Goal: Task Accomplishment & Management: Complete application form

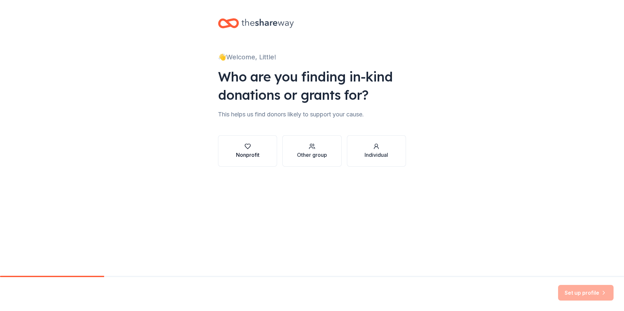
click at [236, 151] on div "Nonprofit" at bounding box center [247, 155] width 23 height 8
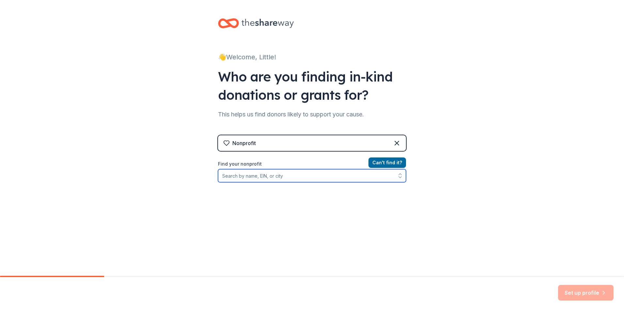
click at [234, 177] on input "Find your nonprofit" at bounding box center [312, 175] width 188 height 13
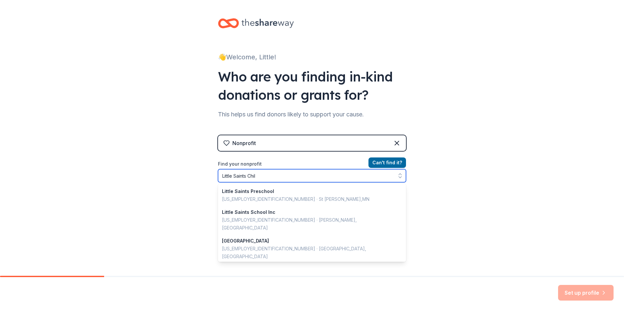
type input "Little Saints Child"
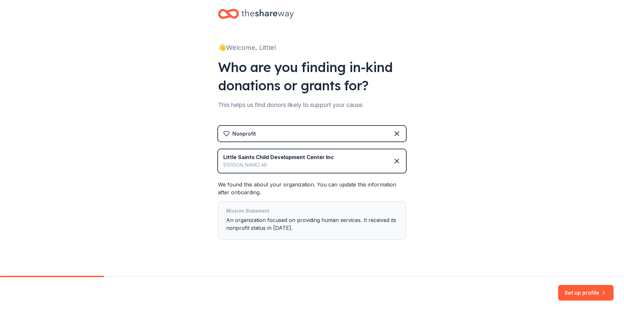
scroll to position [18, 0]
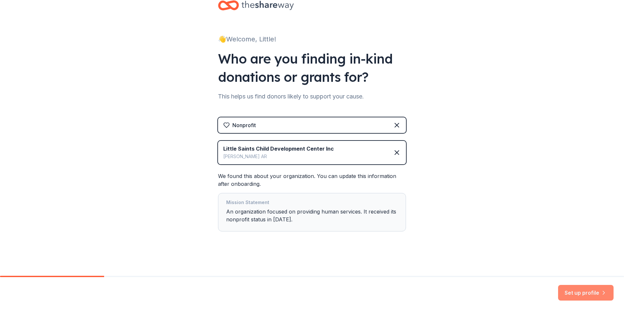
click at [582, 289] on button "Set up profile" at bounding box center [585, 293] width 55 height 16
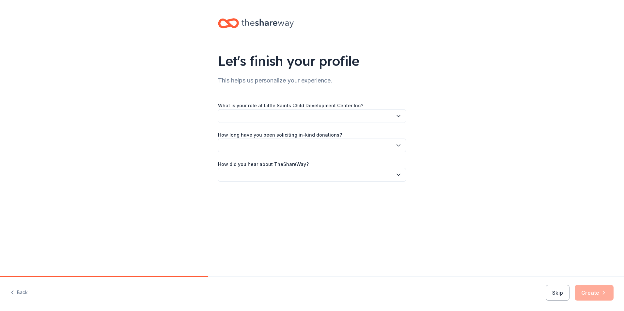
click at [333, 118] on button "button" at bounding box center [312, 116] width 188 height 14
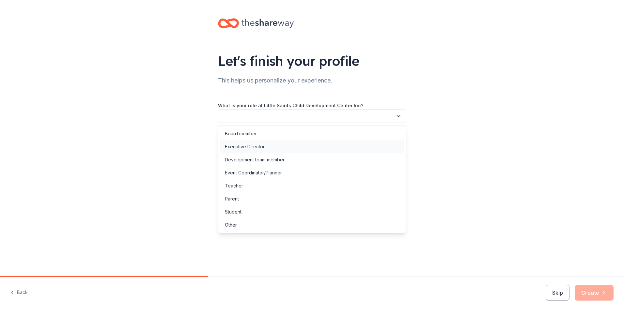
click at [278, 149] on div "Executive Director" at bounding box center [312, 146] width 185 height 13
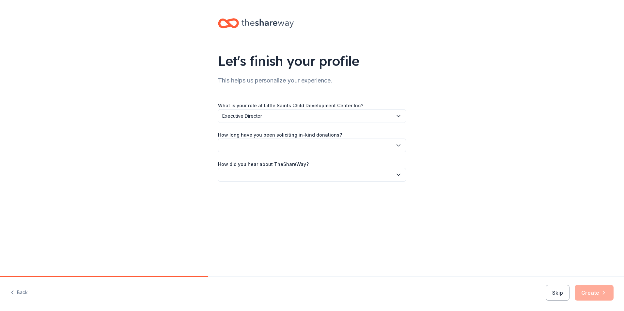
click at [345, 144] on button "button" at bounding box center [312, 146] width 188 height 14
click at [259, 162] on div "This is my first time!" at bounding box center [245, 163] width 41 height 8
click at [297, 174] on button "button" at bounding box center [312, 175] width 188 height 14
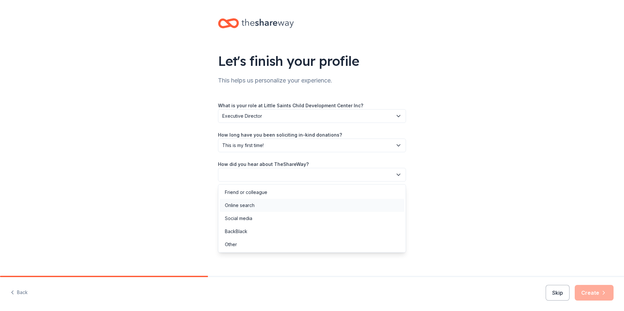
click at [261, 204] on div "Online search" at bounding box center [312, 205] width 185 height 13
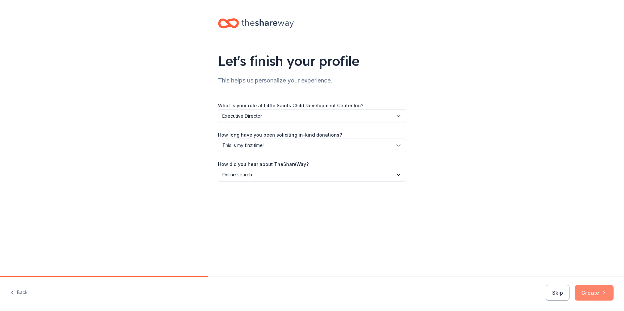
click at [600, 295] on icon "button" at bounding box center [603, 293] width 7 height 7
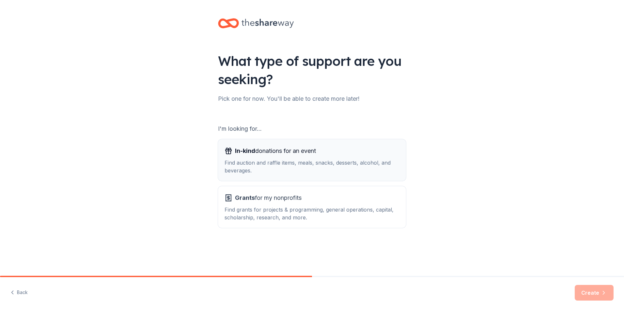
click at [313, 160] on div "Find auction and raffle items, meals, snacks, desserts, alcohol, and beverages." at bounding box center [311, 167] width 175 height 16
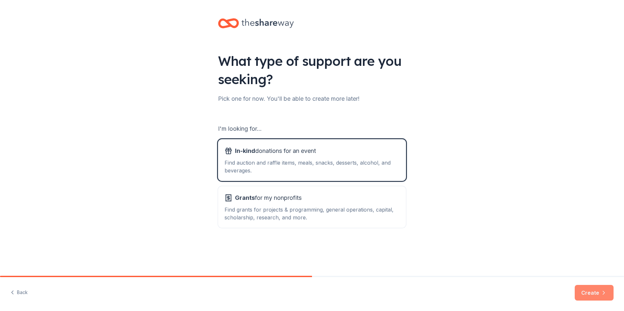
click at [594, 295] on button "Create" at bounding box center [593, 293] width 39 height 16
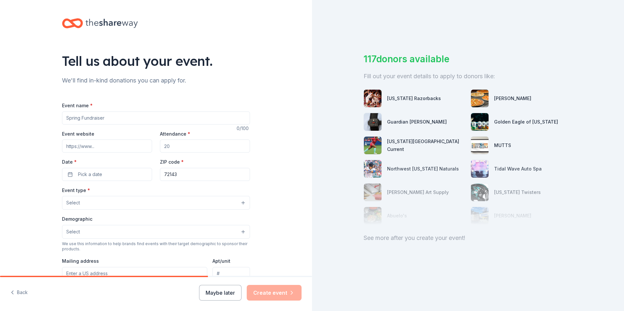
click at [82, 120] on input "Event name *" at bounding box center [156, 118] width 188 height 13
type input "Little Saints Fish Fry & Auction"
click at [91, 145] on input "Event website" at bounding box center [107, 146] width 90 height 13
paste input "https://saintpaulsearcy.org/little-saints"
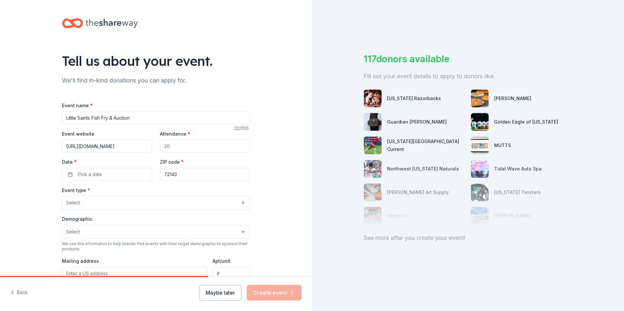
type input "https://saintpaulsearcy.org/little-saints"
click at [177, 147] on input "Attendance *" at bounding box center [205, 146] width 90 height 13
type input "250"
click at [95, 177] on span "Pick a date" at bounding box center [90, 175] width 24 height 8
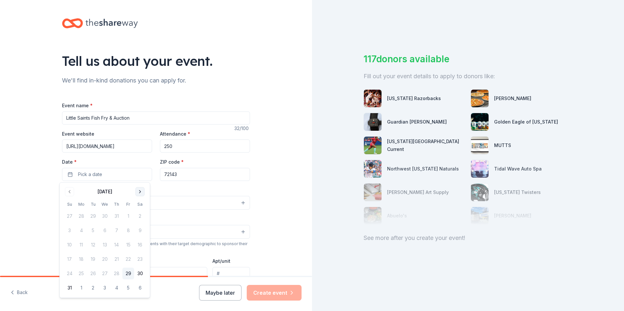
click at [137, 192] on button "Go to next month" at bounding box center [139, 191] width 9 height 9
click at [141, 262] on button "25" at bounding box center [140, 259] width 12 height 12
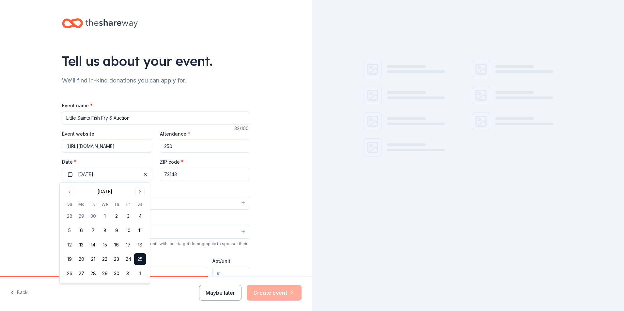
click at [177, 174] on input "72143" at bounding box center [205, 174] width 90 height 13
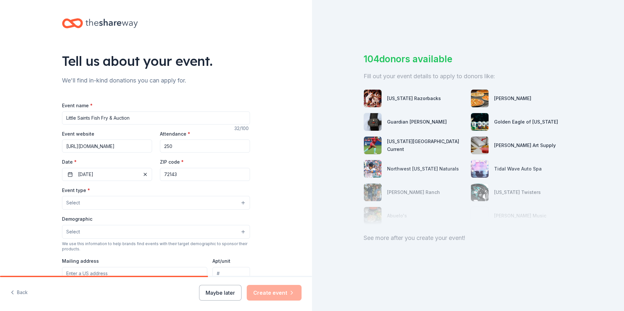
click at [128, 202] on button "Select" at bounding box center [156, 203] width 188 height 14
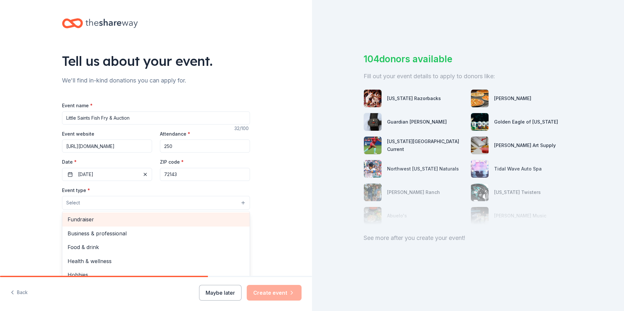
click at [99, 220] on span "Fundraiser" at bounding box center [156, 219] width 177 height 8
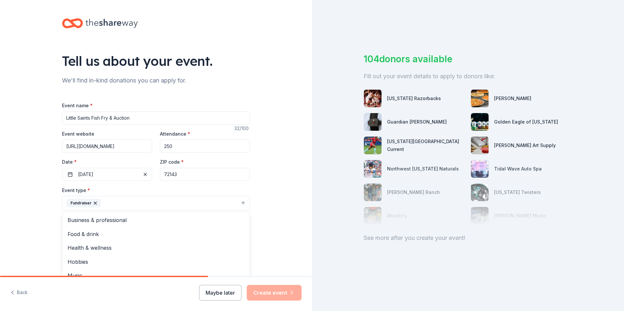
click at [269, 178] on div "Tell us about your event. We'll find in-kind donations you can apply for. Event…" at bounding box center [156, 217] width 312 height 435
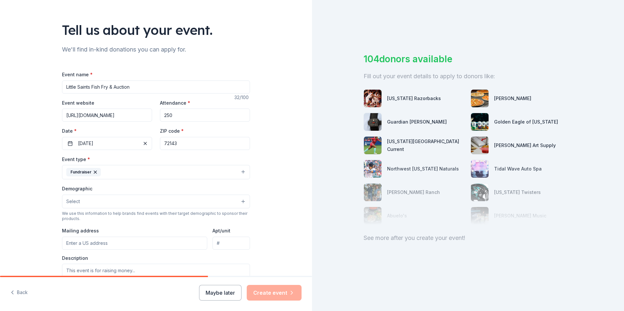
scroll to position [65, 0]
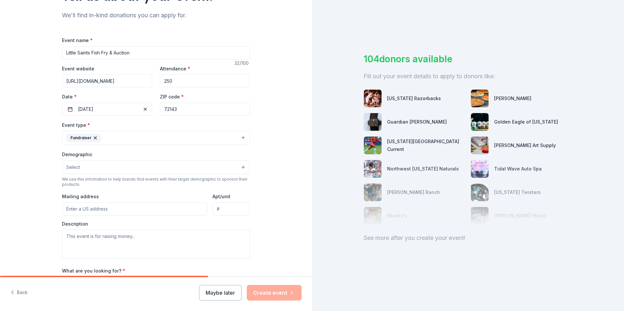
click at [237, 171] on button "Select" at bounding box center [156, 167] width 188 height 14
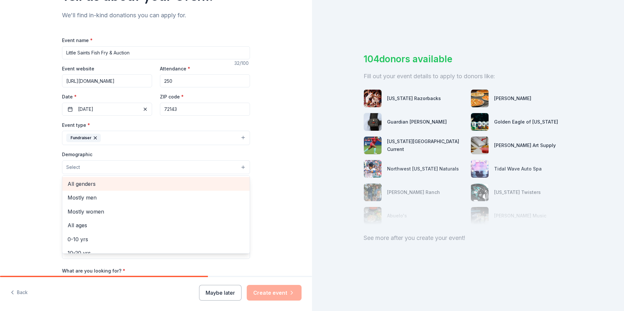
click at [206, 185] on span "All genders" at bounding box center [156, 184] width 177 height 8
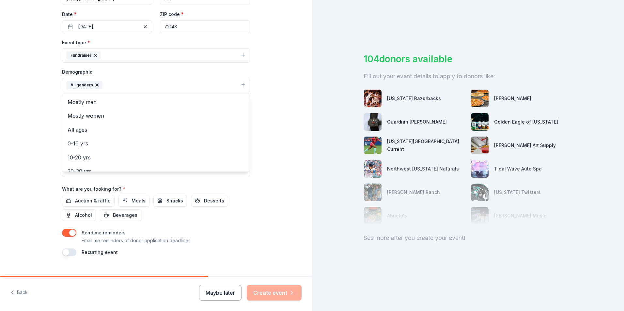
scroll to position [159, 0]
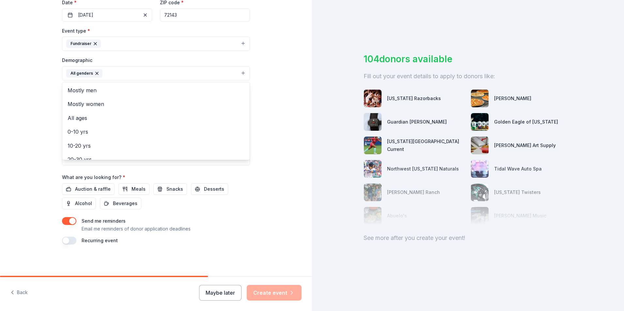
click at [285, 168] on div "Tell us about your event. We'll find in-kind donations you can apply for. Event…" at bounding box center [156, 58] width 312 height 435
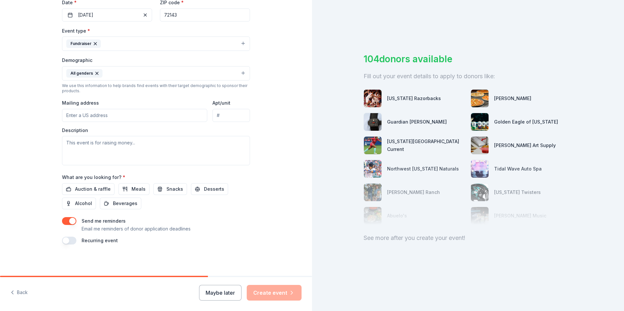
click at [144, 117] on input "Mailing address" at bounding box center [134, 115] width 145 height 13
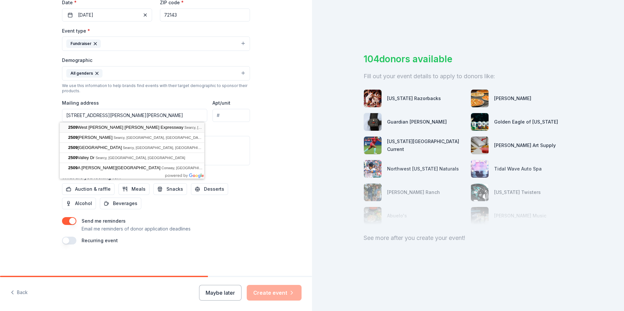
type input "2509 West Beebe Capps Expressway, Searcy, AR, 72143"
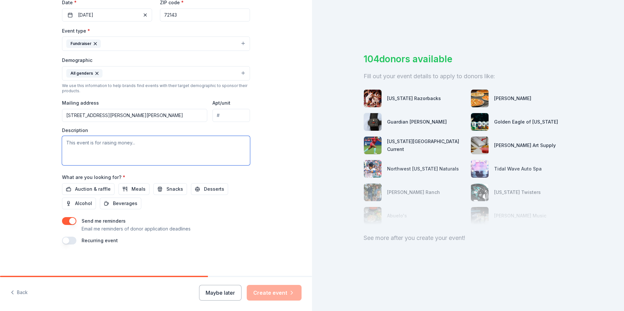
click at [117, 149] on textarea at bounding box center [156, 150] width 188 height 29
type textarea "The Little Saints Fish Fry & Auction is a fundraiser from which all the proceed…"
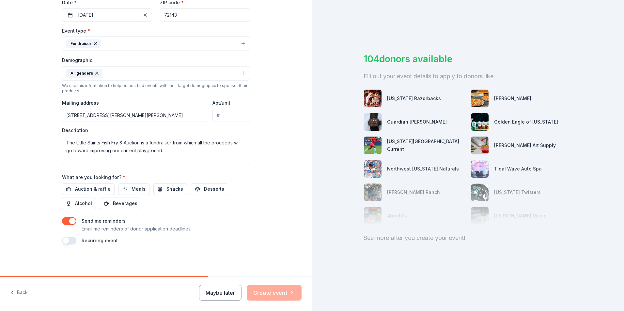
click at [225, 205] on div "Auction & raffle Meals Snacks Desserts Alcohol Beverages" at bounding box center [156, 196] width 188 height 26
click at [79, 189] on span "Auction & raffle" at bounding box center [93, 189] width 36 height 8
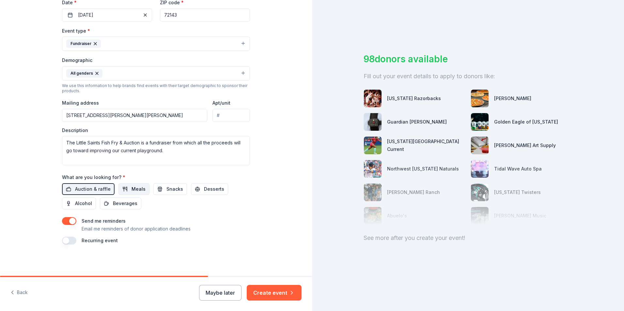
click at [133, 191] on span "Meals" at bounding box center [138, 189] width 14 height 8
click at [264, 292] on button "Create event" at bounding box center [274, 293] width 55 height 16
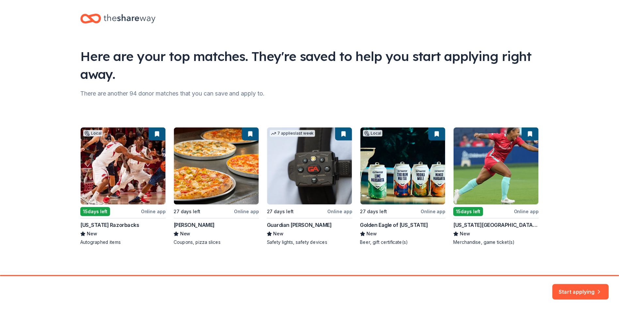
scroll to position [8, 0]
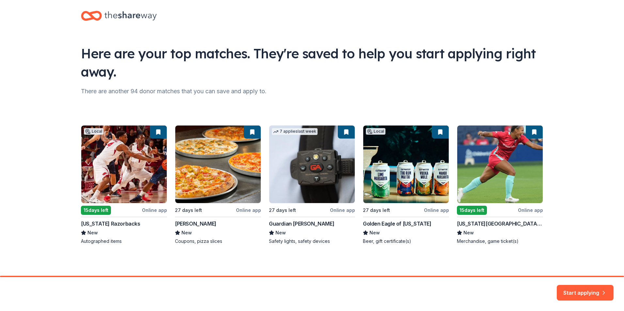
click at [112, 172] on div "Local 15 days left Online app Arkansas Razorbacks New Autographed items 27 days…" at bounding box center [312, 184] width 462 height 119
click at [579, 295] on button "Start applying" at bounding box center [584, 289] width 57 height 16
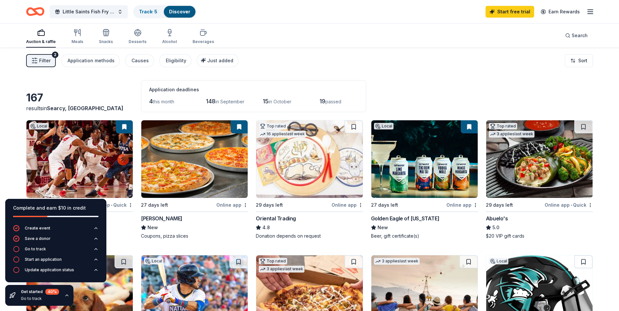
click at [67, 296] on icon "button" at bounding box center [67, 295] width 3 height 1
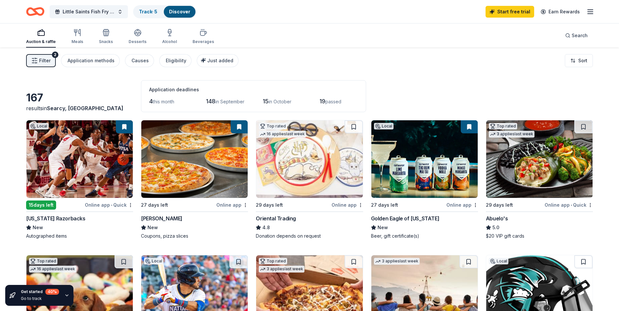
click at [129, 125] on button at bounding box center [124, 126] width 17 height 13
click at [95, 206] on div "Online app • Quick" at bounding box center [109, 205] width 48 height 8
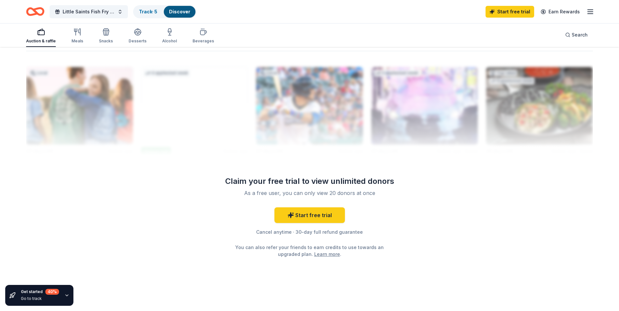
scroll to position [630, 0]
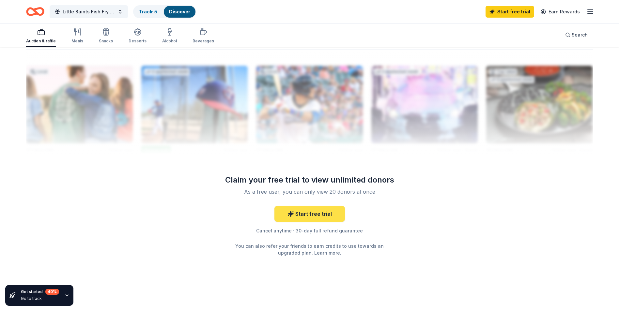
click at [299, 215] on link "Start free trial" at bounding box center [309, 214] width 70 height 16
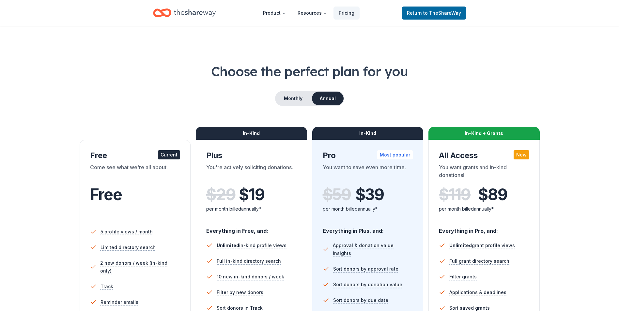
click at [167, 154] on div "Current" at bounding box center [169, 154] width 22 height 9
click at [155, 183] on div "Free" at bounding box center [135, 202] width 90 height 40
click at [317, 11] on button "Resources" at bounding box center [312, 13] width 40 height 13
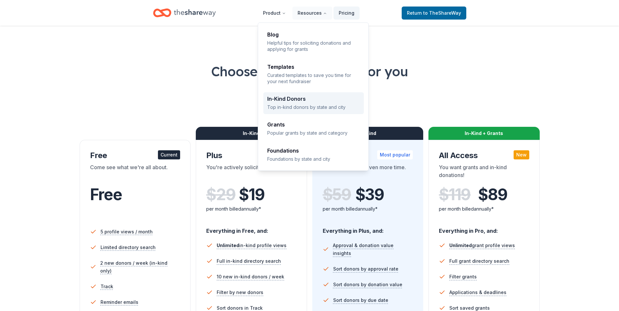
click at [305, 107] on p "Top in-kind donors by state and city" at bounding box center [313, 107] width 93 height 6
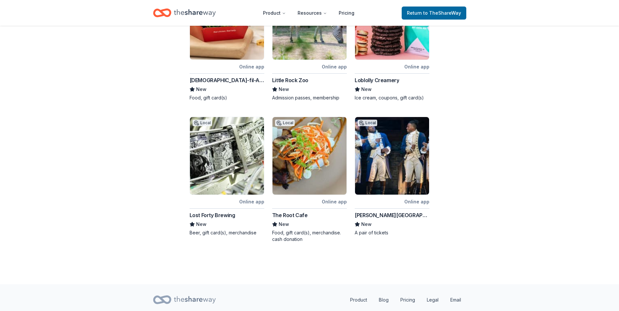
scroll to position [317, 0]
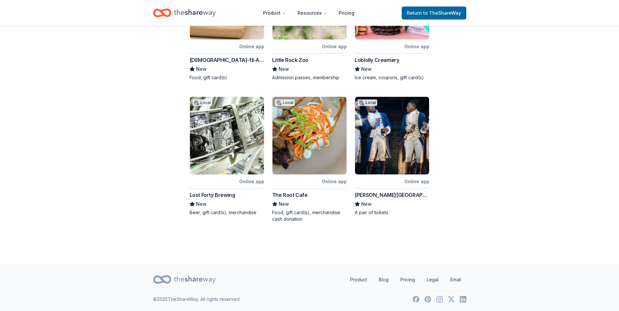
click at [395, 195] on div "Walton Arts Center" at bounding box center [392, 195] width 75 height 8
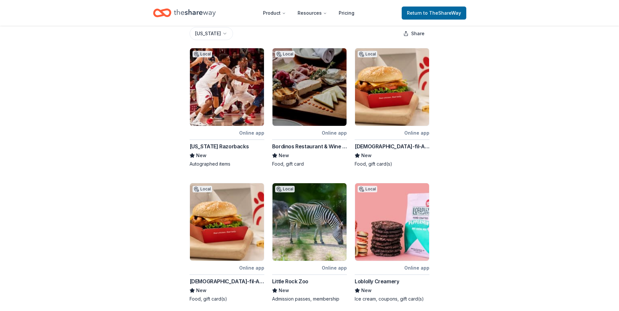
scroll to position [0, 0]
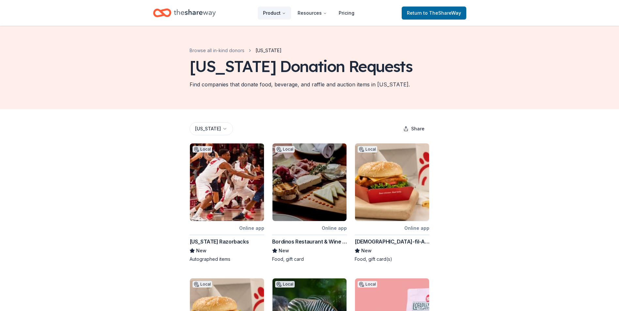
click at [272, 17] on button "Product" at bounding box center [274, 13] width 33 height 13
click at [275, 12] on button "Product" at bounding box center [274, 13] width 33 height 13
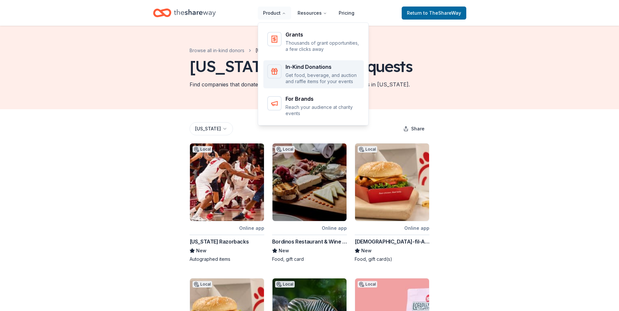
click at [294, 65] on div "In-Kind Donations" at bounding box center [322, 66] width 74 height 5
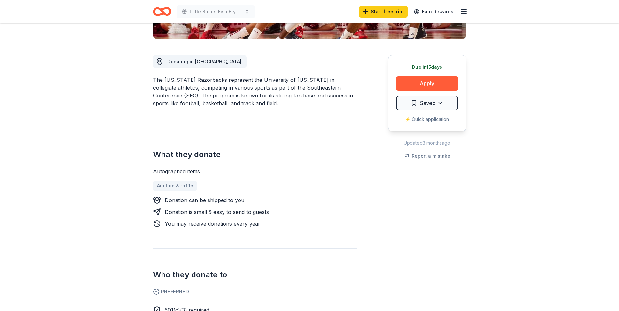
scroll to position [130, 0]
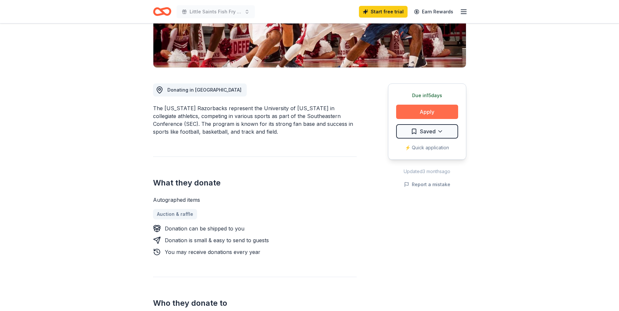
click at [422, 112] on button "Apply" at bounding box center [427, 112] width 62 height 14
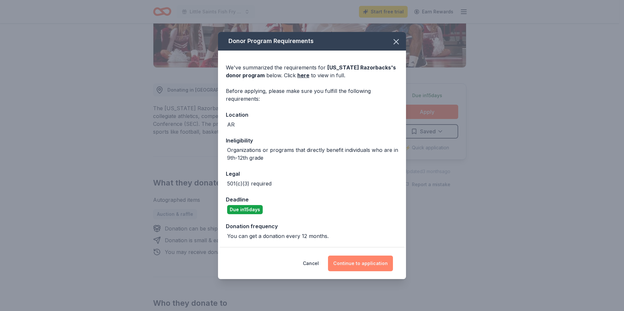
click at [357, 263] on button "Continue to application" at bounding box center [360, 264] width 65 height 16
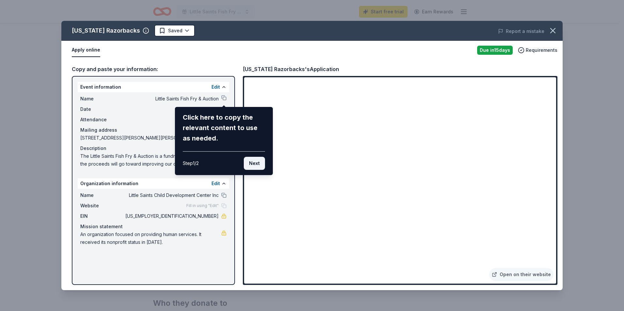
click at [256, 163] on button "Next" at bounding box center [254, 163] width 21 height 13
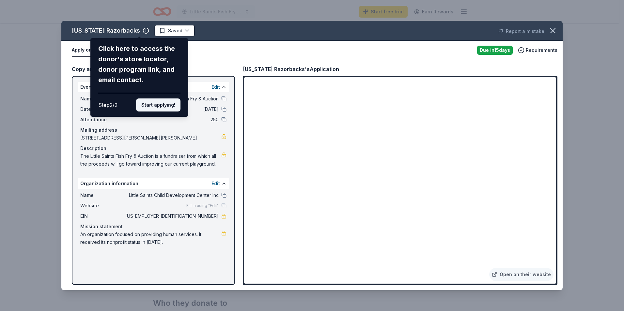
click at [157, 102] on button "Start applying!" at bounding box center [158, 105] width 44 height 13
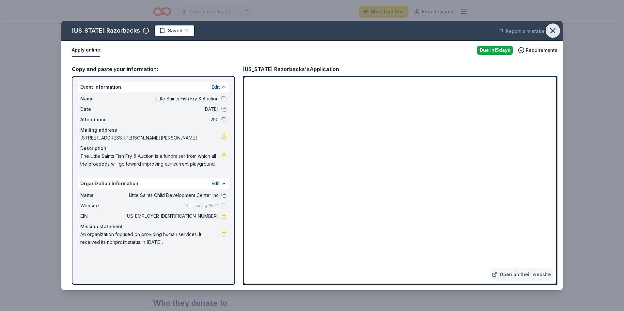
click at [551, 33] on icon "button" at bounding box center [552, 30] width 5 height 5
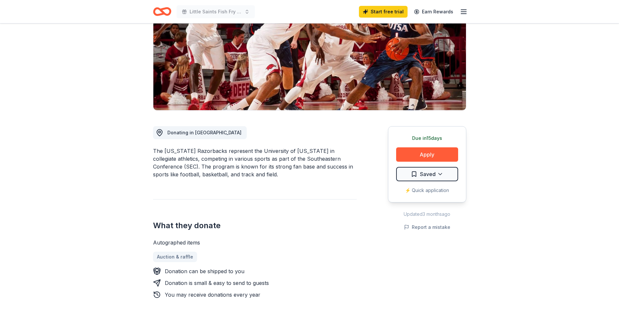
scroll to position [0, 0]
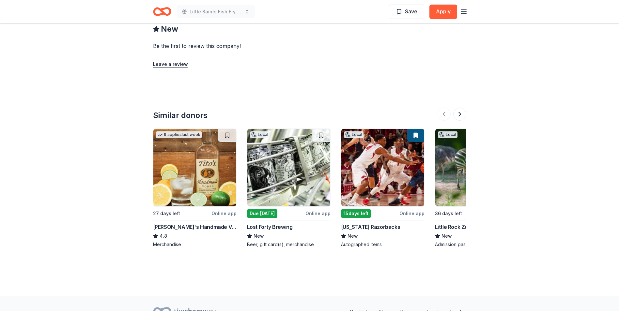
scroll to position [587, 0]
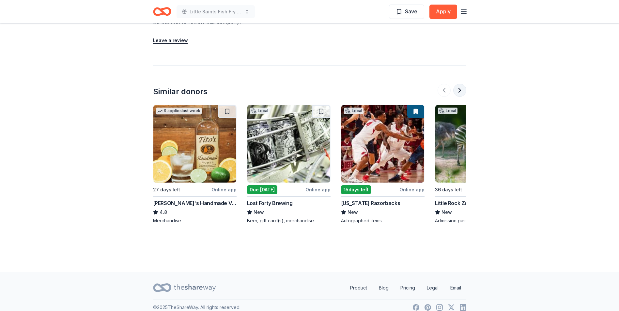
click at [463, 84] on button at bounding box center [459, 90] width 13 height 13
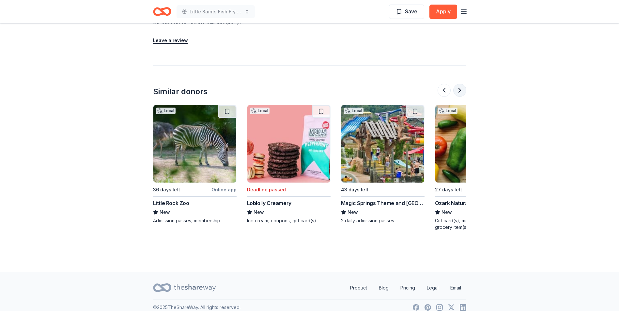
click at [463, 84] on button at bounding box center [459, 90] width 13 height 13
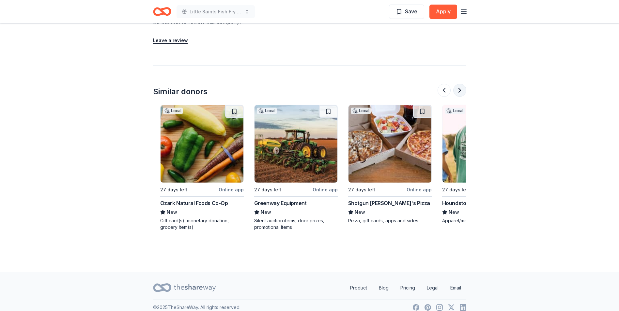
scroll to position [0, 564]
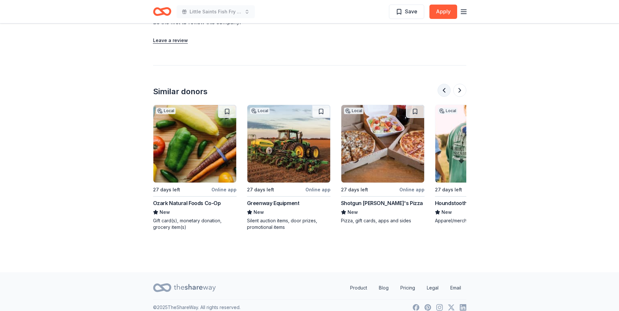
click at [442, 84] on button at bounding box center [443, 90] width 13 height 13
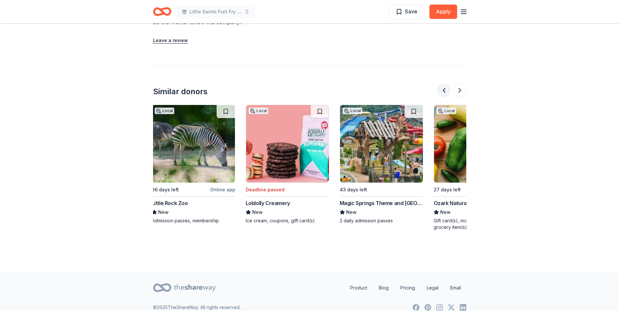
scroll to position [0, 282]
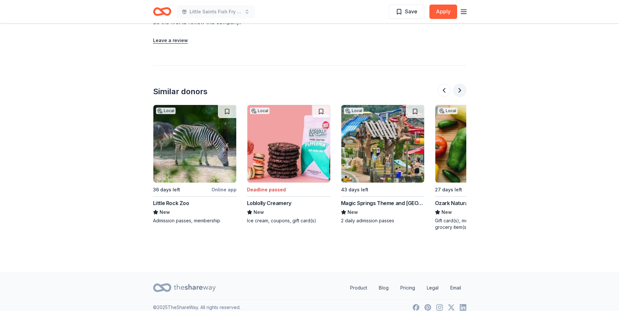
click at [458, 84] on button at bounding box center [459, 90] width 13 height 13
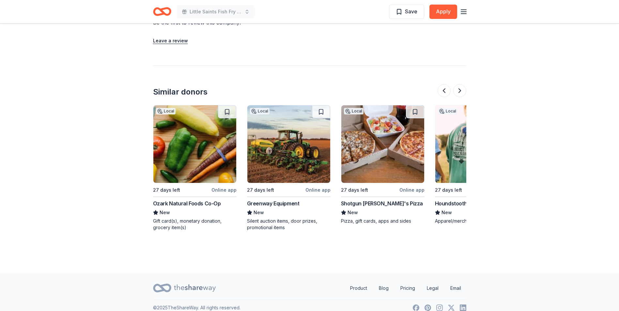
scroll to position [587, 0]
click at [458, 85] on button at bounding box center [459, 90] width 13 height 13
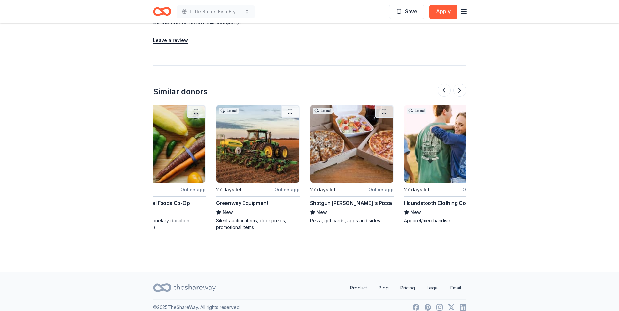
scroll to position [0, 616]
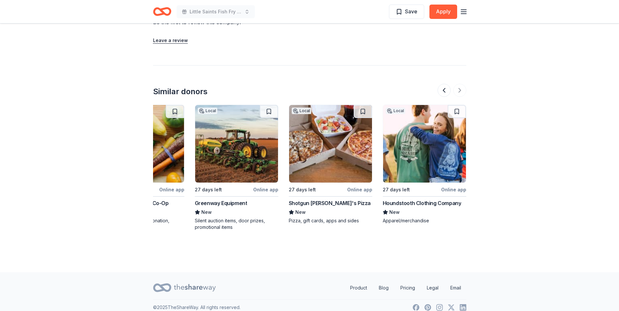
click at [458, 86] on div at bounding box center [451, 90] width 29 height 13
click at [227, 199] on div "Greenway Equipment" at bounding box center [221, 203] width 53 height 8
click at [445, 84] on button at bounding box center [443, 90] width 13 height 13
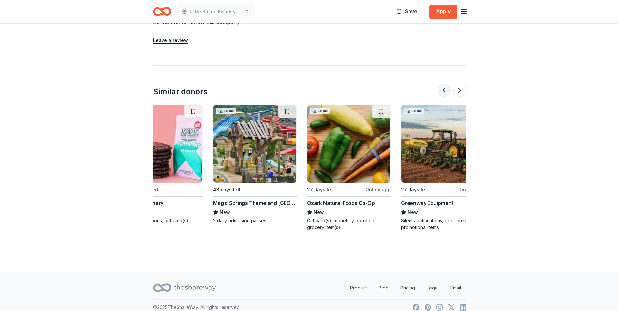
scroll to position [0, 376]
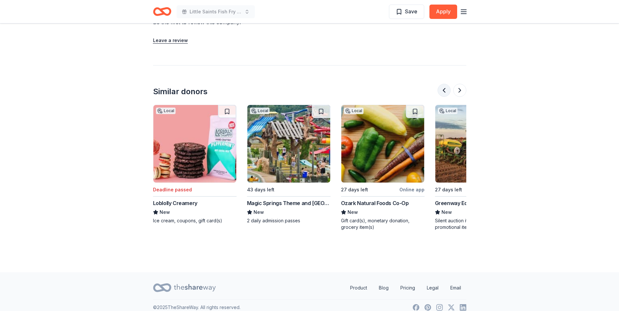
click at [445, 84] on button at bounding box center [443, 90] width 13 height 13
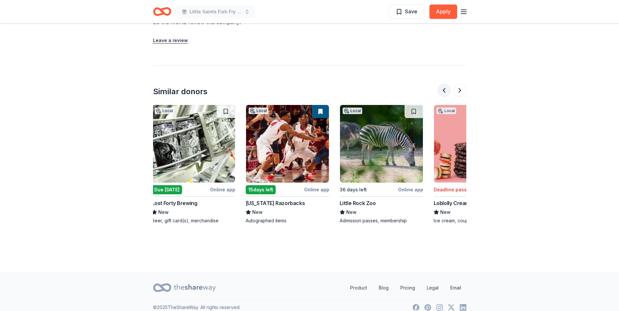
scroll to position [0, 94]
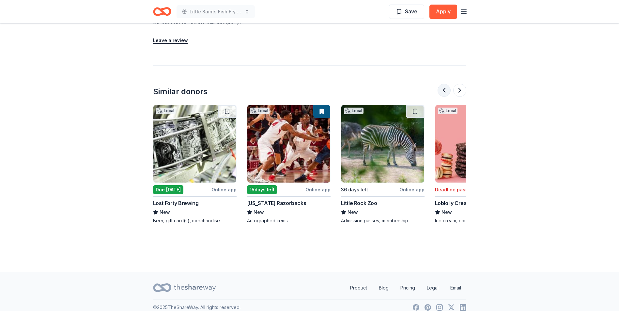
click at [445, 84] on button at bounding box center [443, 90] width 13 height 13
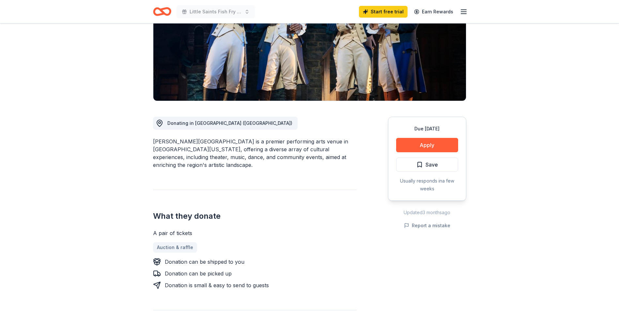
scroll to position [98, 0]
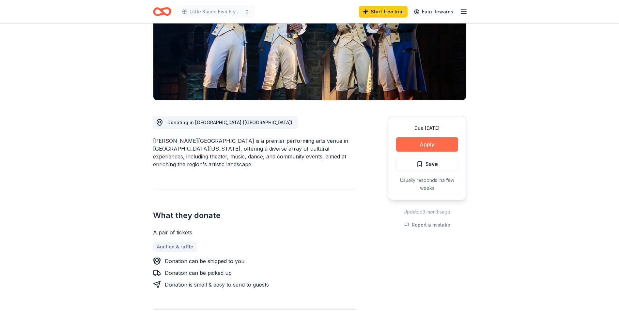
click at [427, 146] on button "Apply" at bounding box center [427, 144] width 62 height 14
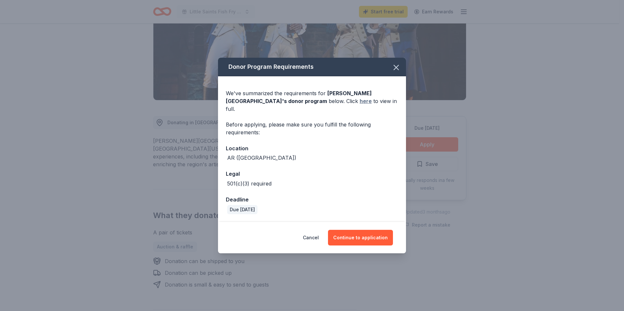
click at [359, 105] on link "here" at bounding box center [365, 101] width 12 height 8
click at [314, 234] on button "Cancel" at bounding box center [311, 238] width 16 height 16
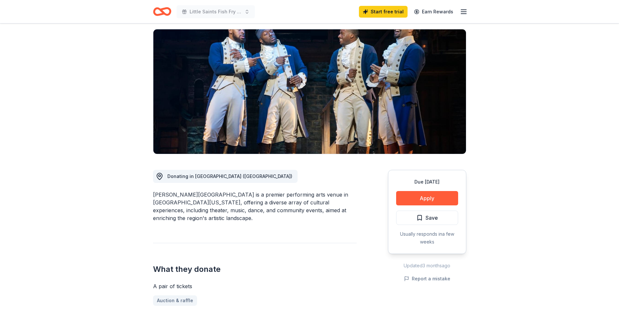
scroll to position [0, 0]
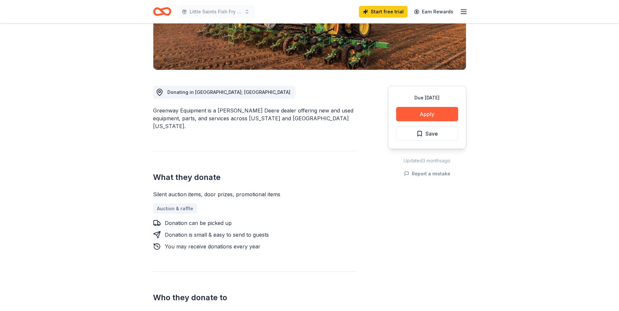
scroll to position [33, 0]
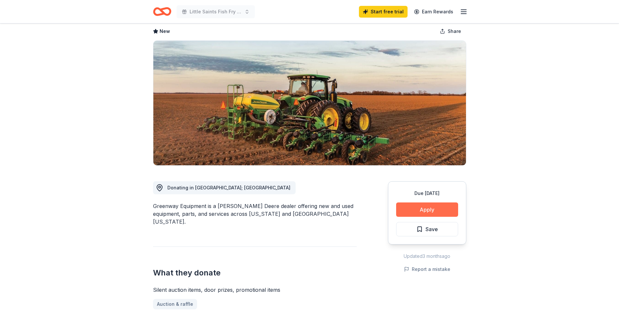
click at [417, 208] on button "Apply" at bounding box center [427, 210] width 62 height 14
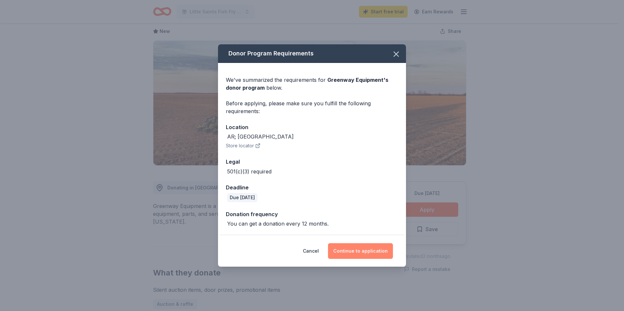
click at [351, 251] on button "Continue to application" at bounding box center [360, 251] width 65 height 16
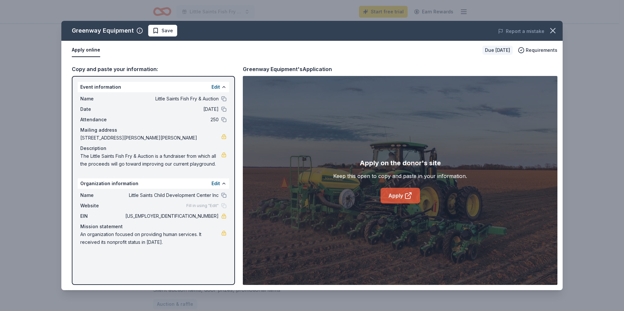
click at [402, 197] on link "Apply" at bounding box center [399, 196] width 39 height 16
click at [554, 28] on icon "button" at bounding box center [552, 30] width 9 height 9
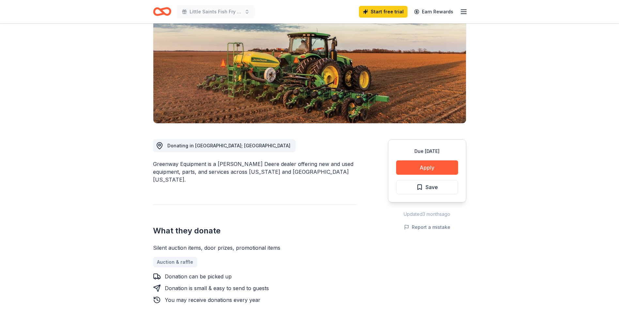
scroll to position [0, 0]
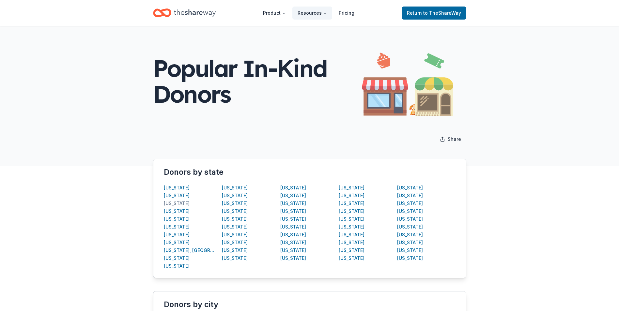
click at [167, 203] on div "[US_STATE]" at bounding box center [177, 204] width 26 height 8
click at [178, 213] on div "[US_STATE]" at bounding box center [177, 211] width 26 height 8
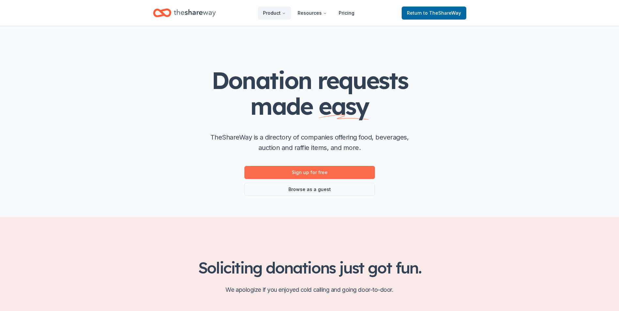
click at [308, 172] on link "Sign up for free" at bounding box center [309, 172] width 130 height 13
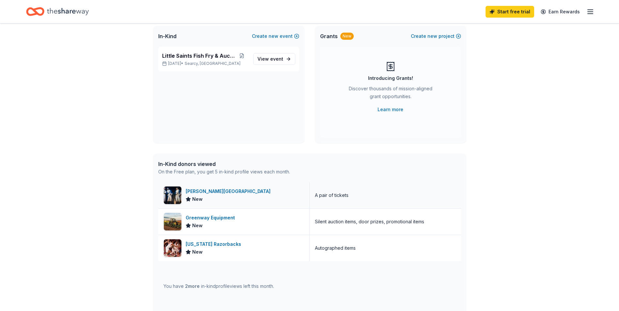
scroll to position [98, 0]
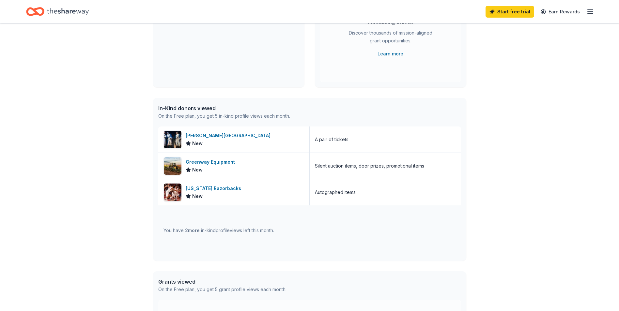
click at [264, 230] on div "You have 2 more in-kind profile views left this month." at bounding box center [218, 231] width 111 height 8
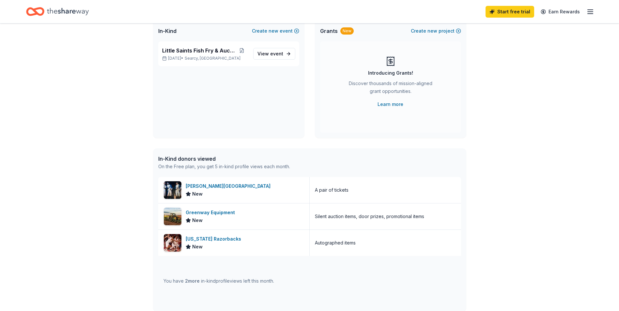
scroll to position [0, 0]
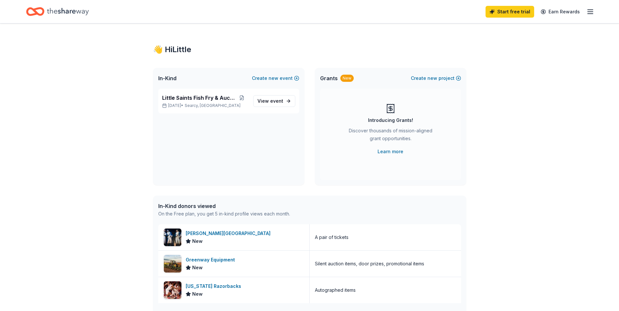
click at [594, 12] on div "Start free trial Earn Rewards" at bounding box center [309, 11] width 619 height 23
click at [590, 12] on icon "button" at bounding box center [590, 12] width 8 height 8
click at [589, 12] on icon "button" at bounding box center [590, 12] width 8 height 8
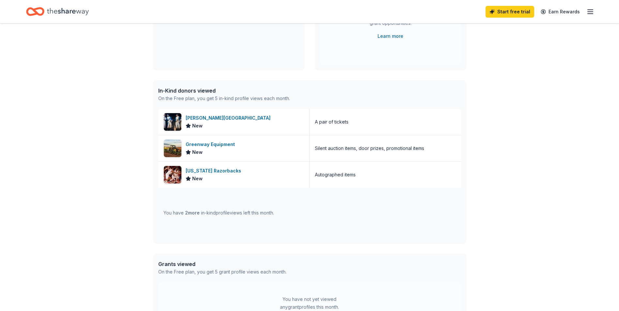
scroll to position [130, 0]
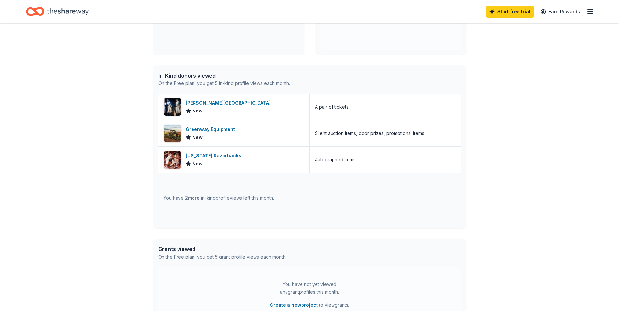
click at [255, 198] on div "You have 2 more in-kind profile views left this month." at bounding box center [218, 198] width 111 height 8
click at [199, 199] on span "2 more" at bounding box center [192, 198] width 15 height 6
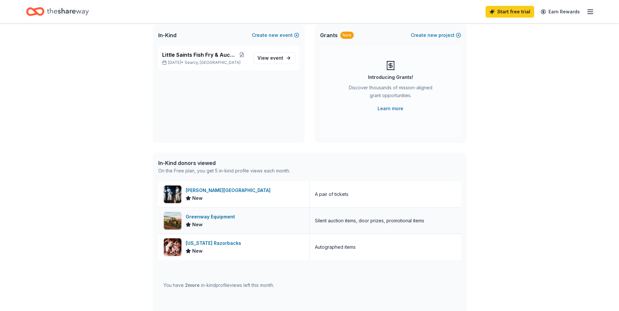
scroll to position [0, 0]
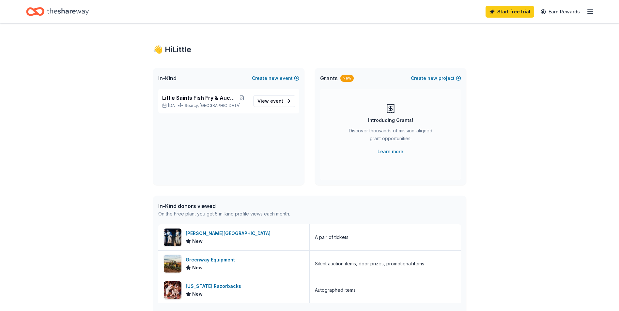
click at [60, 12] on icon "Home" at bounding box center [68, 11] width 42 height 13
click at [37, 13] on icon "Home" at bounding box center [32, 11] width 10 height 7
click at [519, 13] on link "Start free trial" at bounding box center [509, 12] width 49 height 12
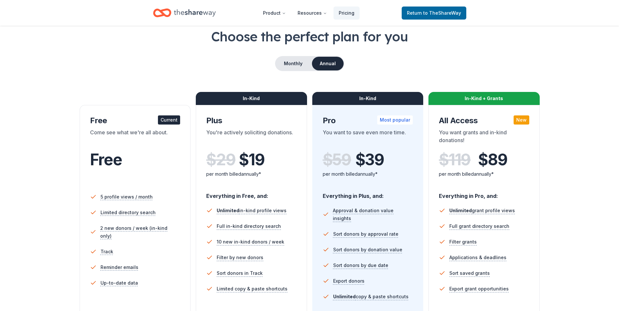
scroll to position [98, 0]
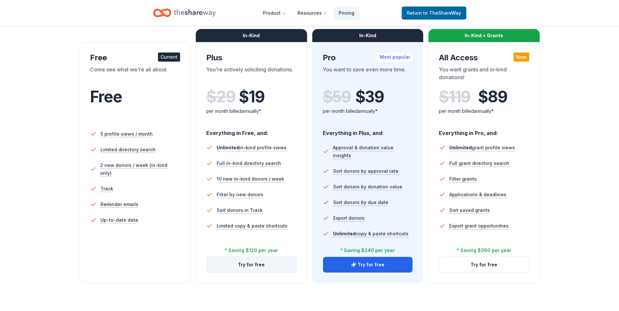
click at [257, 265] on button "Try for free" at bounding box center [251, 265] width 90 height 16
